Goal: Find contact information

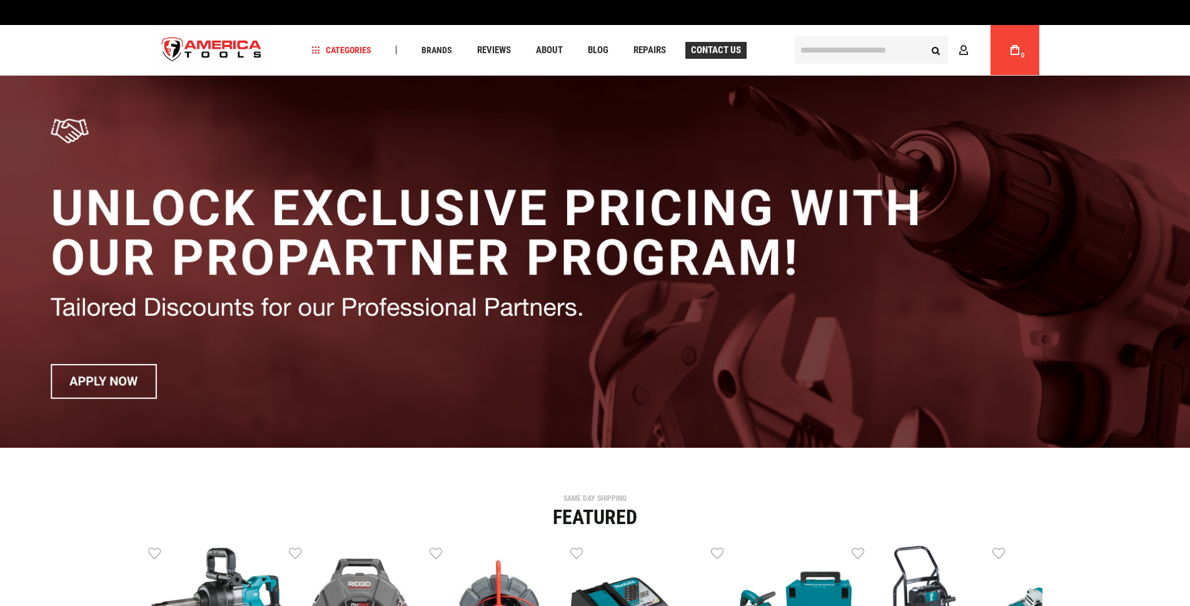
click at [736, 42] on link "Contact Us" at bounding box center [715, 50] width 61 height 17
click at [739, 53] on span "Contact Us" at bounding box center [716, 50] width 50 height 9
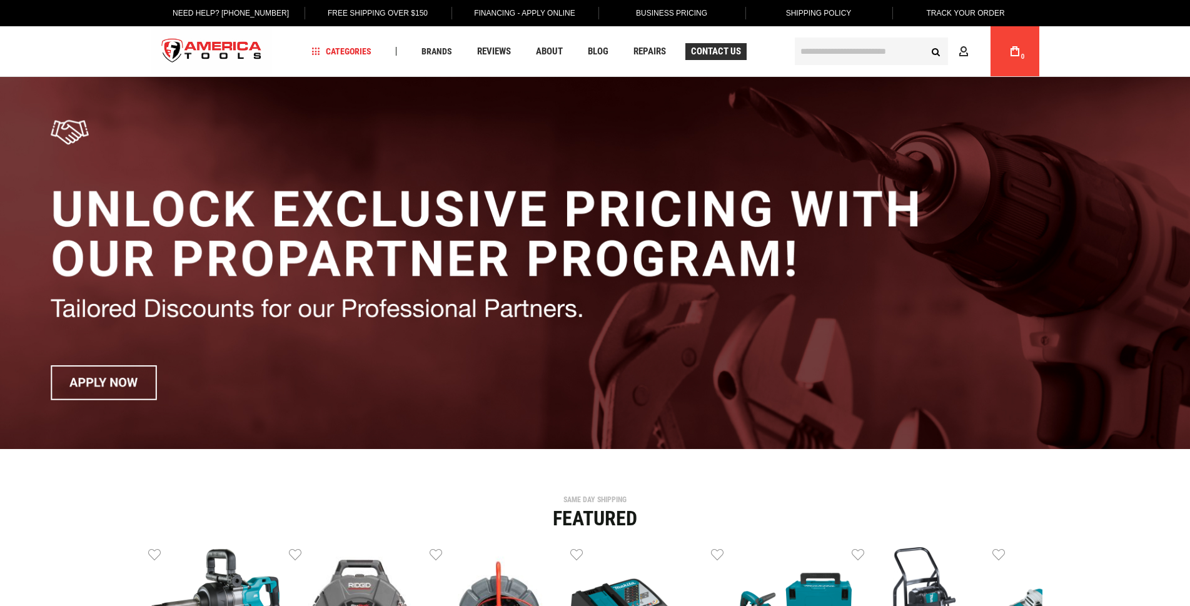
click at [739, 53] on span "Contact Us" at bounding box center [716, 51] width 50 height 9
